Goal: Find specific page/section: Find specific page/section

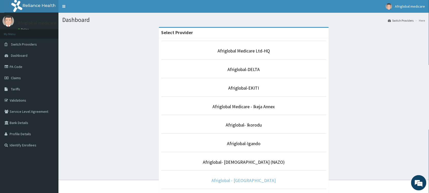
click at [247, 181] on link "Afriglobal - [GEOGRAPHIC_DATA]" at bounding box center [244, 180] width 64 height 6
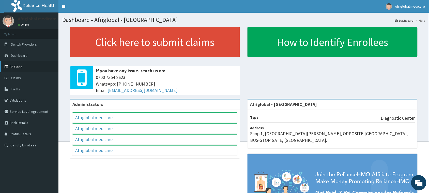
click at [23, 65] on link "PA Code" at bounding box center [29, 66] width 59 height 11
